Goal: Task Accomplishment & Management: Manage account settings

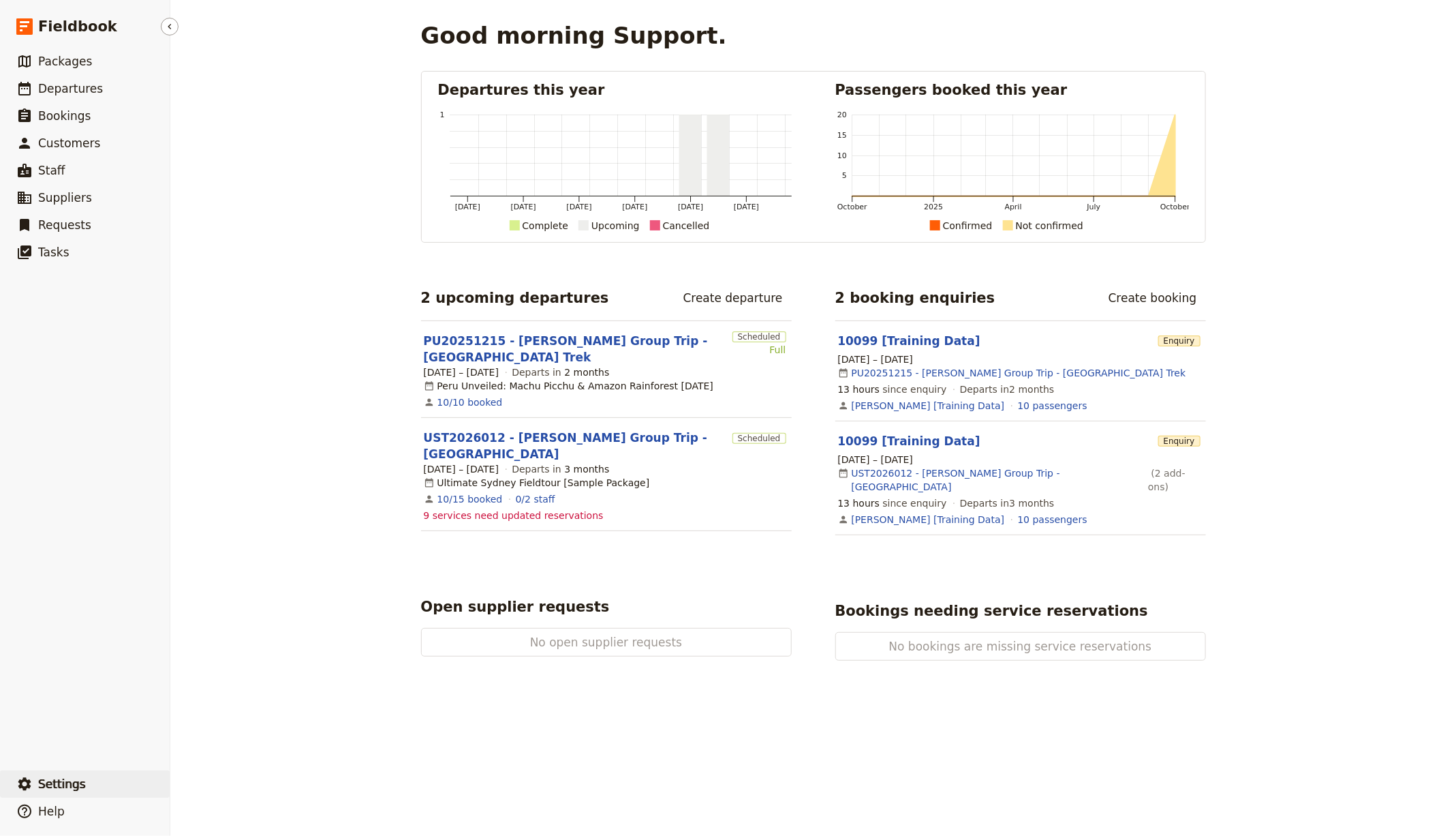
click at [98, 785] on button "​ Settings" at bounding box center [84, 784] width 170 height 27
click at [238, 783] on span "Sign out" at bounding box center [239, 784] width 110 height 14
